Goal: Information Seeking & Learning: Understand process/instructions

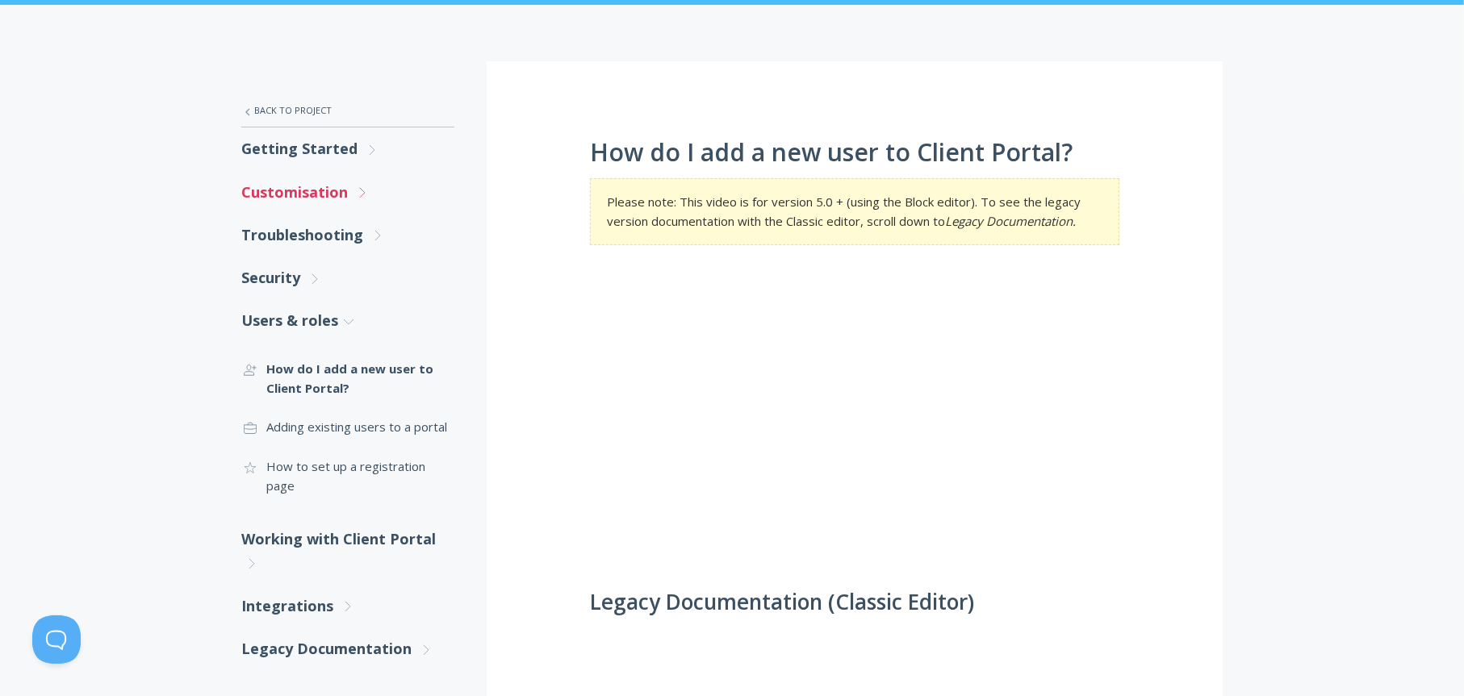
click at [285, 194] on link "Customisation .st0{fill:none;stroke:#000000;stroke-width:2;stroke-miterlimit:10…" at bounding box center [347, 192] width 213 height 43
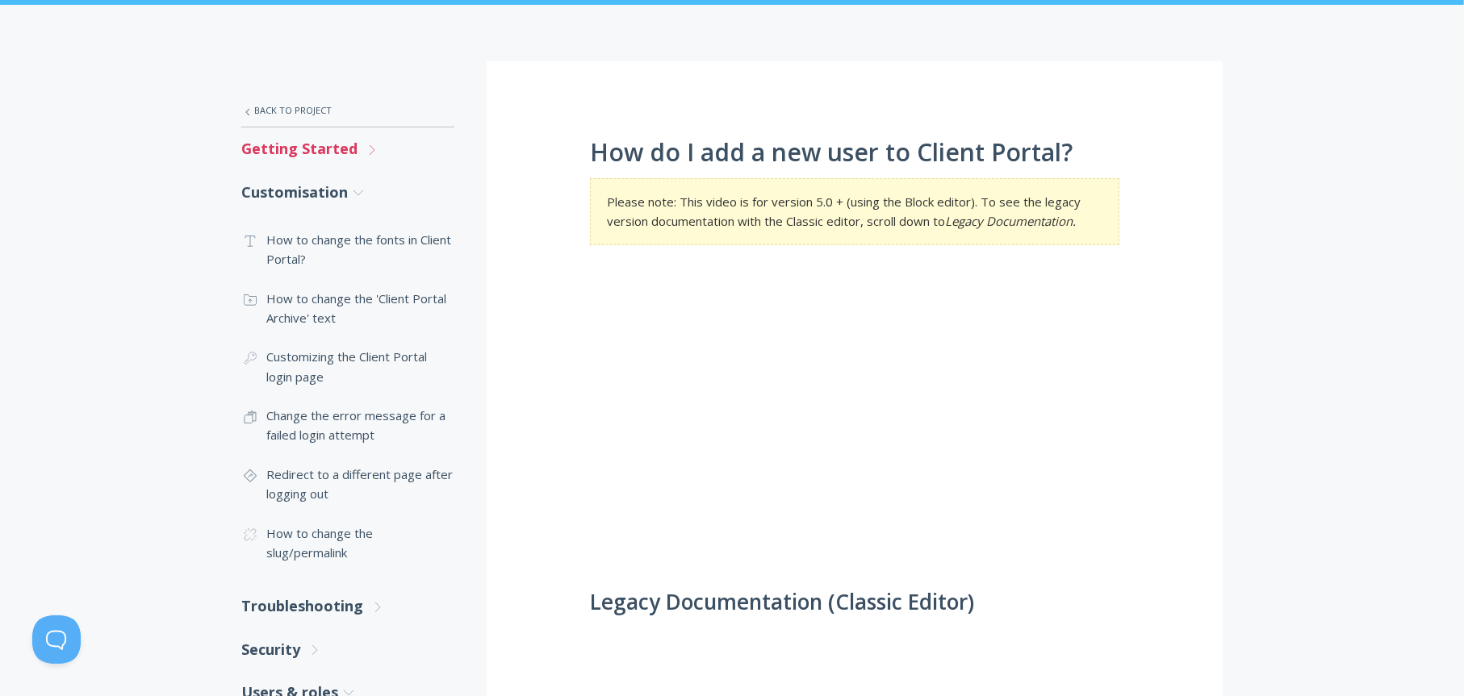
click at [302, 142] on link "Getting Started .st0{fill:none;stroke:#000000;stroke-width:2;stroke-miterlimit:…" at bounding box center [347, 148] width 213 height 43
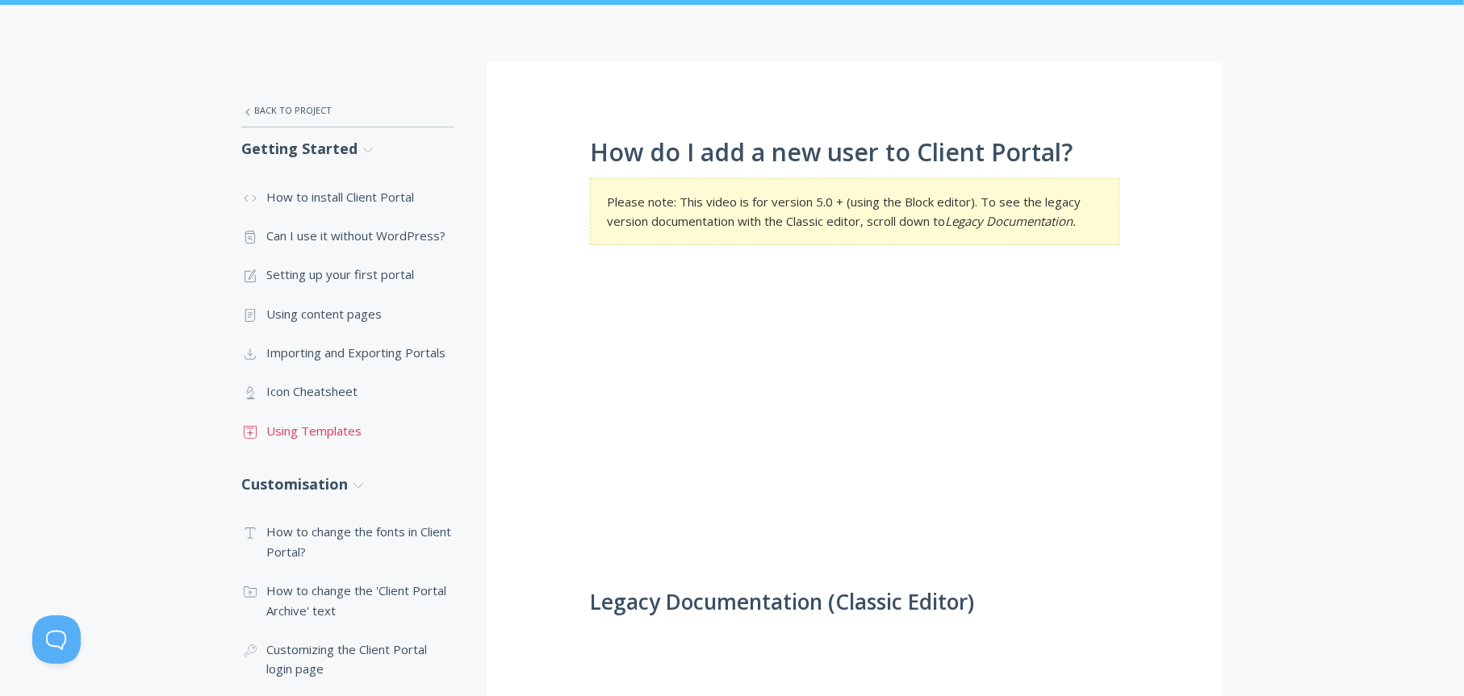
click at [289, 430] on link ".st0{fill:none;stroke:#000000;stroke-width:2;stroke-miterlimit:10;} Untitled-18…" at bounding box center [347, 431] width 213 height 39
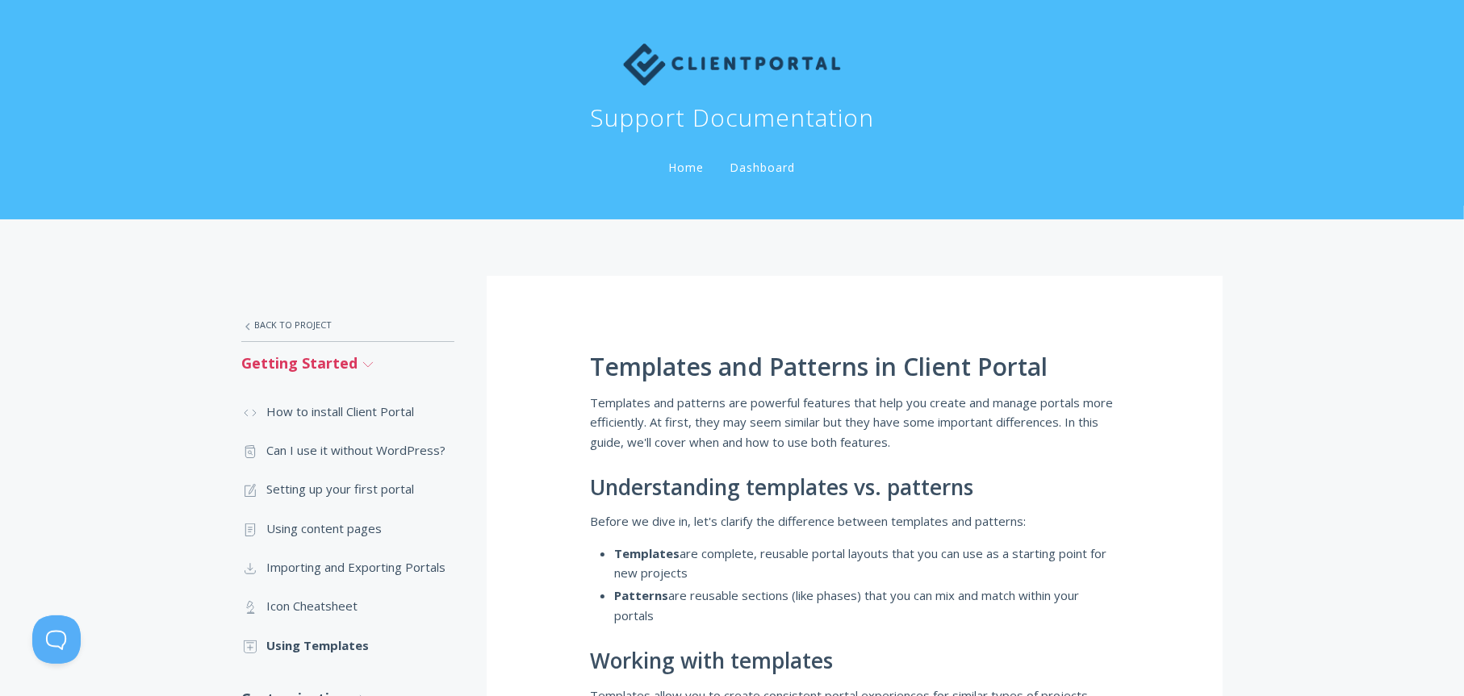
click at [323, 368] on link "Getting Started .st0{fill:none;stroke:#000000;stroke-width:2;stroke-miterlimit:…" at bounding box center [347, 363] width 213 height 43
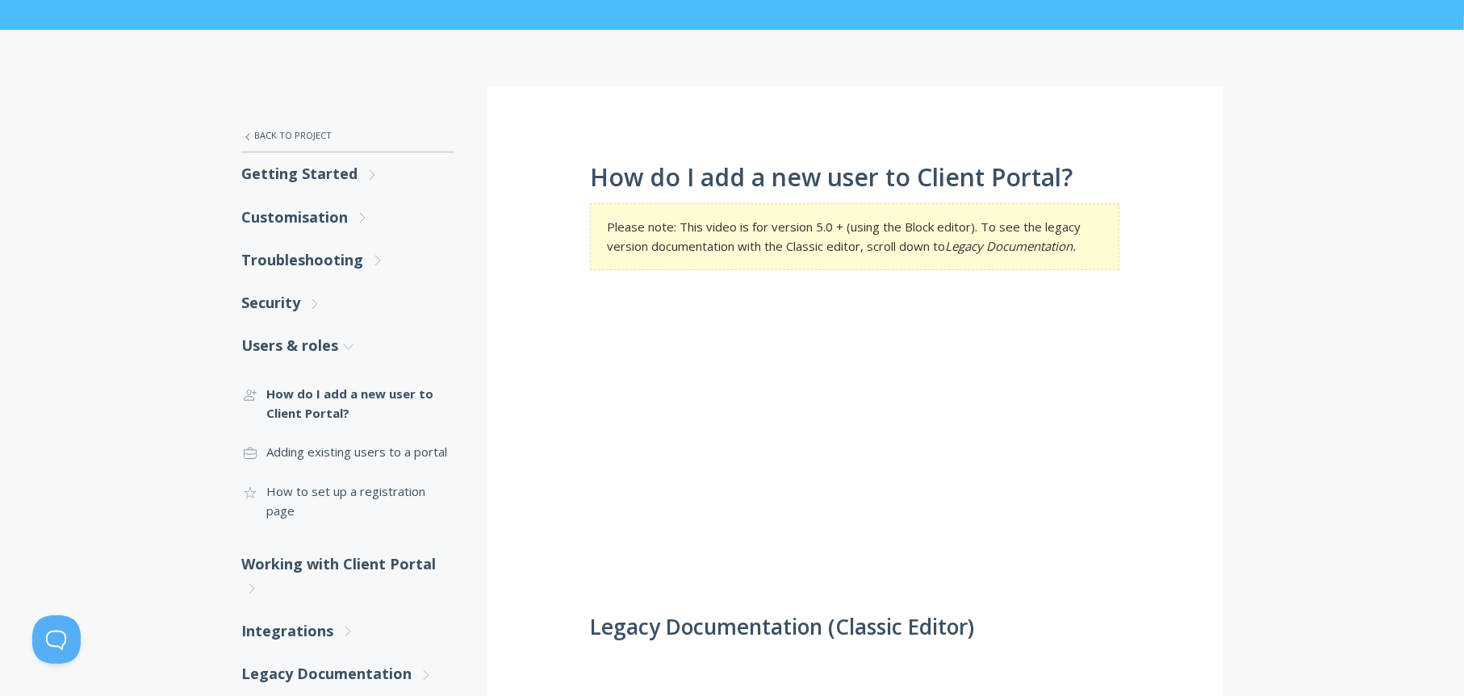
scroll to position [215, 0]
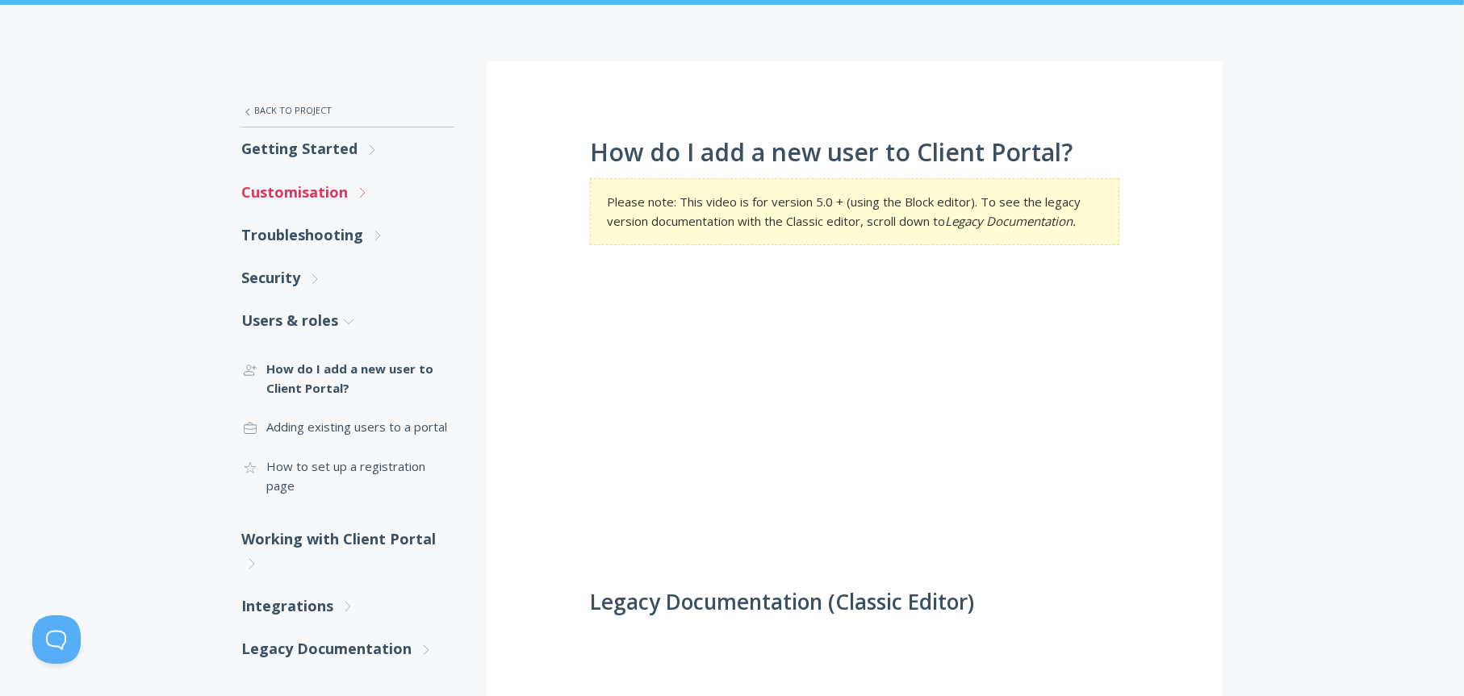
click at [290, 190] on link "Customisation .st0{fill:none;stroke:#000000;stroke-width:2;stroke-miterlimit:10…" at bounding box center [347, 192] width 213 height 43
